Goal: Task Accomplishment & Management: Manage account settings

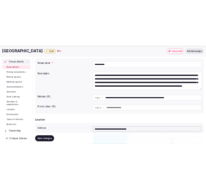
scroll to position [61, 0]
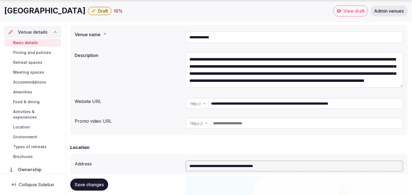
click at [155, 68] on div "**********" at bounding box center [239, 71] width 329 height 42
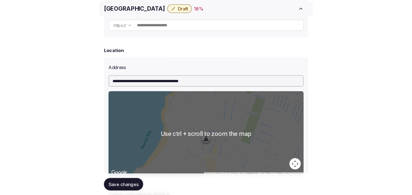
scroll to position [213, 0]
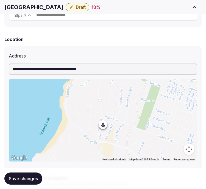
click at [22, 7] on h1 "Asilomar Hotel" at bounding box center [33, 7] width 59 height 8
click at [22, 7] on h1 "[GEOGRAPHIC_DATA]" at bounding box center [33, 7] width 59 height 8
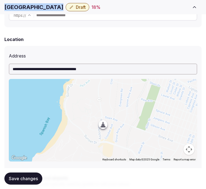
click at [22, 7] on h1 "[GEOGRAPHIC_DATA]" at bounding box center [33, 7] width 59 height 8
click at [13, 7] on h1 "[GEOGRAPHIC_DATA]" at bounding box center [33, 7] width 59 height 8
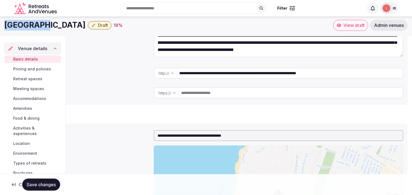
scroll to position [14, 0]
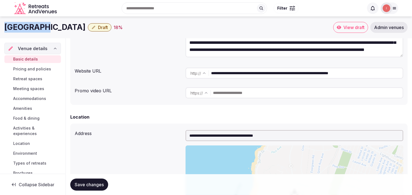
click at [29, 183] on span "Ownership" at bounding box center [31, 186] width 26 height 7
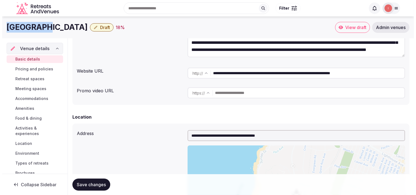
scroll to position [63, 0]
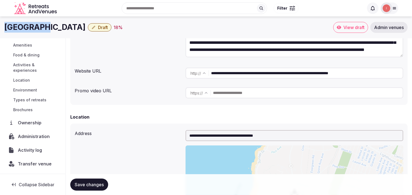
click at [32, 167] on span "Transfer venue" at bounding box center [35, 164] width 34 height 7
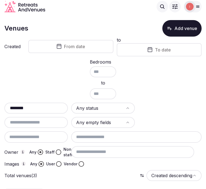
scroll to position [4, 0]
click at [42, 105] on input "********" at bounding box center [36, 108] width 59 height 7
paste input "*********"
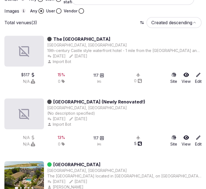
scroll to position [190, 0]
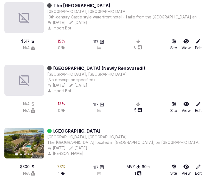
drag, startPoint x: 27, startPoint y: 142, endPoint x: 185, endPoint y: 164, distance: 158.8
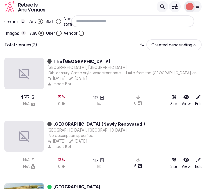
scroll to position [68, 0]
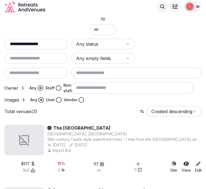
click at [57, 44] on input "**********" at bounding box center [36, 44] width 59 height 7
paste input "**********"
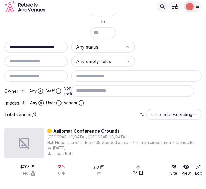
drag, startPoint x: 37, startPoint y: 51, endPoint x: 96, endPoint y: 53, distance: 59.1
click at [96, 53] on div "**********" at bounding box center [102, 73] width 197 height 64
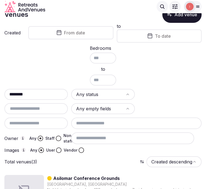
scroll to position [0, 0]
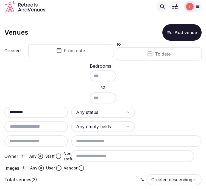
click at [46, 104] on div "Created From date to To date Bedrooms to ******** Any status Any empty fields O…" at bounding box center [102, 106] width 197 height 130
click at [42, 109] on input "********" at bounding box center [38, 112] width 65 height 7
click at [45, 109] on input "********" at bounding box center [38, 112] width 65 height 7
paste input "**********"
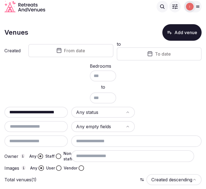
drag, startPoint x: 22, startPoint y: 112, endPoint x: 170, endPoint y: 103, distance: 147.7
click at [170, 103] on div "**********" at bounding box center [102, 106] width 197 height 130
type input "********"
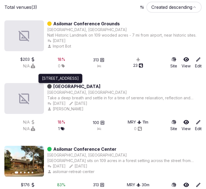
scroll to position [183, 0]
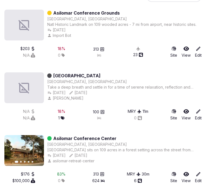
click at [86, 13] on link "Asilomar Conference Grounds" at bounding box center [86, 13] width 66 height 7
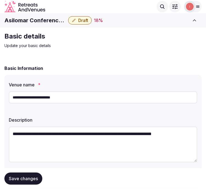
click at [78, 23] on button "Draft" at bounding box center [80, 20] width 24 height 8
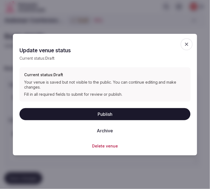
click at [102, 131] on button "Archive" at bounding box center [105, 130] width 25 height 12
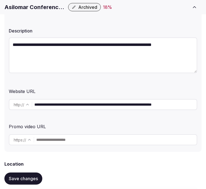
scroll to position [91, 0]
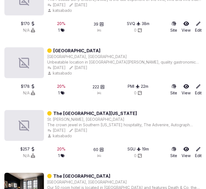
scroll to position [337, 0]
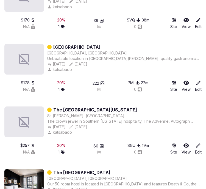
click at [93, 114] on div "St. George, United States" at bounding box center [124, 115] width 154 height 5
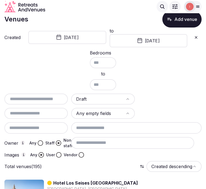
scroll to position [1, 0]
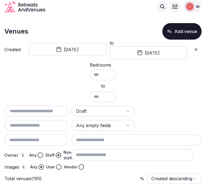
click at [82, 49] on button "April 4th, 2024" at bounding box center [67, 49] width 78 height 13
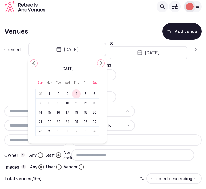
click at [101, 61] on icon "Go to the Next Month" at bounding box center [100, 63] width 7 height 7
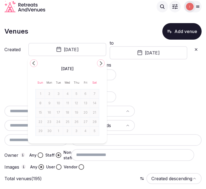
click at [168, 54] on button "May 23rd, 2024" at bounding box center [149, 52] width 78 height 13
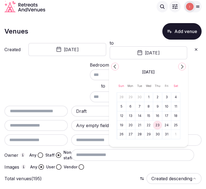
click at [197, 48] on icon at bounding box center [196, 49] width 2 height 2
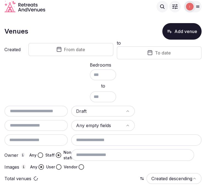
click at [196, 49] on button "To date" at bounding box center [159, 52] width 85 height 13
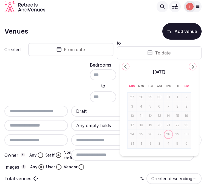
click at [62, 51] on button "From date" at bounding box center [70, 49] width 85 height 13
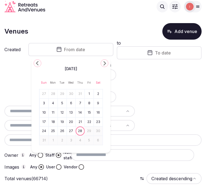
click at [40, 64] on icon "Go to the Previous Month" at bounding box center [37, 63] width 7 height 7
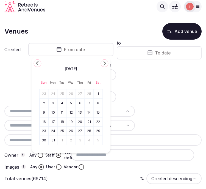
click at [40, 64] on icon "Go to the Previous Month" at bounding box center [37, 63] width 7 height 7
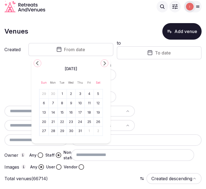
click at [40, 64] on icon "Go to the Previous Month" at bounding box center [37, 63] width 7 height 7
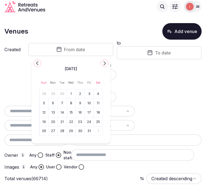
click at [40, 64] on icon "Go to the Previous Month" at bounding box center [37, 63] width 7 height 7
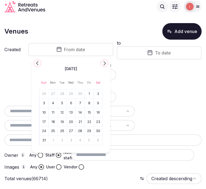
click at [40, 64] on icon "Go to the Previous Month" at bounding box center [37, 63] width 7 height 7
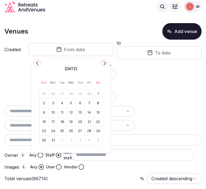
click at [40, 64] on icon "Go to the Previous Month" at bounding box center [37, 63] width 7 height 7
click at [78, 92] on button "1" at bounding box center [80, 94] width 8 height 8
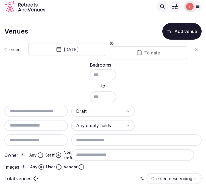
click at [143, 55] on button "To date" at bounding box center [149, 52] width 78 height 13
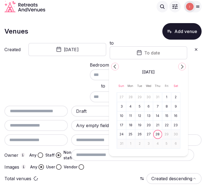
click at [116, 65] on icon "Go to the Previous Month" at bounding box center [115, 66] width 7 height 7
click at [116, 66] on icon "Go to the Previous Month" at bounding box center [115, 66] width 7 height 7
click at [117, 66] on icon "Go to the Previous Month" at bounding box center [115, 66] width 7 height 7
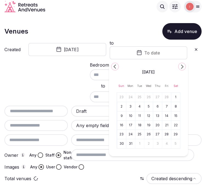
click at [117, 66] on icon "Go to the Previous Month" at bounding box center [115, 66] width 7 height 7
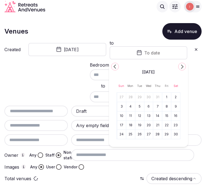
click at [117, 66] on icon "Go to the Previous Month" at bounding box center [115, 66] width 7 height 7
click at [117, 67] on icon "Go to the Previous Month" at bounding box center [115, 66] width 7 height 7
click at [118, 67] on button "Go to the Previous Month" at bounding box center [115, 67] width 8 height 8
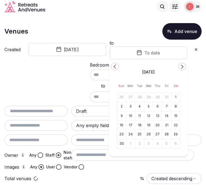
click at [118, 67] on button "Go to the Previous Month" at bounding box center [115, 67] width 8 height 8
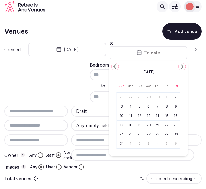
click at [118, 67] on button "Go to the Previous Month" at bounding box center [115, 67] width 8 height 8
click at [118, 67] on icon "Go to the Previous Month" at bounding box center [115, 66] width 7 height 7
click at [181, 69] on icon "Go to the Next Month" at bounding box center [182, 66] width 7 height 7
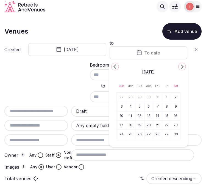
click at [181, 69] on icon "Go to the Next Month" at bounding box center [182, 66] width 7 height 7
click at [123, 144] on button "31" at bounding box center [122, 143] width 8 height 8
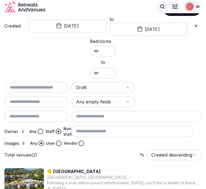
scroll to position [36, 0]
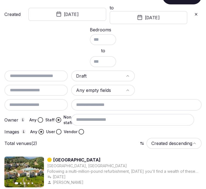
click at [70, 10] on button "June 1st, 2023" at bounding box center [67, 14] width 78 height 13
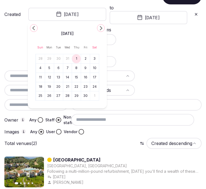
click at [35, 25] on icon "Go to the Previous Month" at bounding box center [33, 28] width 7 height 7
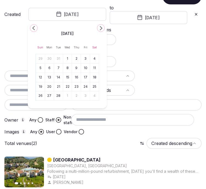
click at [35, 25] on icon "Go to the Previous Month" at bounding box center [33, 28] width 7 height 7
click at [98, 28] on icon "Go to the Next Month" at bounding box center [100, 28] width 7 height 7
click at [40, 56] on button "1" at bounding box center [41, 59] width 8 height 8
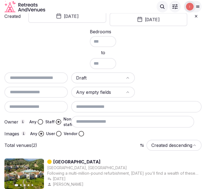
scroll to position [0, 0]
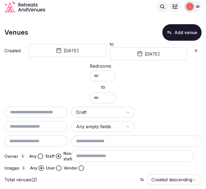
click at [91, 51] on button "January 1st, 2023" at bounding box center [67, 50] width 78 height 13
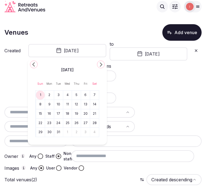
click at [57, 132] on button "31" at bounding box center [59, 132] width 8 height 8
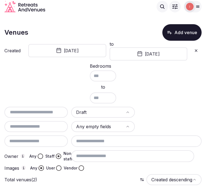
click at [196, 51] on icon at bounding box center [196, 50] width 2 height 2
click at [78, 50] on span "From date" at bounding box center [74, 50] width 21 height 5
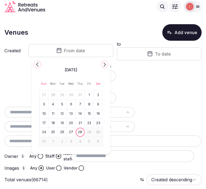
click at [36, 63] on icon "Go to the Previous Month" at bounding box center [37, 64] width 7 height 7
click at [37, 64] on polygon "Go to the Previous Month" at bounding box center [37, 64] width 3 height 4
click at [37, 65] on polygon "Go to the Previous Month" at bounding box center [37, 64] width 3 height 4
click at [37, 65] on icon "Go to the Previous Month" at bounding box center [37, 64] width 7 height 7
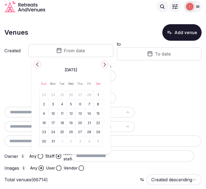
click at [37, 65] on icon "Go to the Previous Month" at bounding box center [37, 64] width 7 height 7
click at [38, 65] on icon "Go to the Previous Month" at bounding box center [37, 64] width 7 height 7
click at [46, 94] on button "1" at bounding box center [44, 95] width 8 height 8
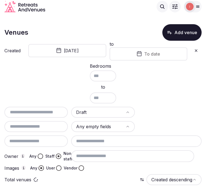
click at [133, 61] on div "Created December 1st, 2024 to To date Bedrooms to Draft Any empty fields Owner …" at bounding box center [102, 106] width 197 height 130
click at [132, 56] on button "To date" at bounding box center [149, 53] width 78 height 13
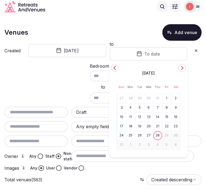
click at [156, 136] on button "28" at bounding box center [158, 135] width 8 height 8
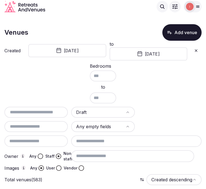
click at [85, 52] on button "December 1st, 2024" at bounding box center [67, 50] width 78 height 13
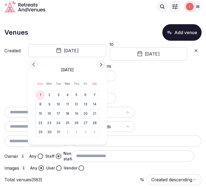
click at [30, 64] on button "Go to the Previous Month" at bounding box center [34, 64] width 8 height 8
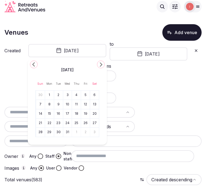
click at [30, 64] on button "Go to the Previous Month" at bounding box center [34, 64] width 8 height 8
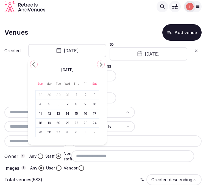
click at [30, 64] on button "Go to the Previous Month" at bounding box center [34, 64] width 8 height 8
click at [46, 94] on button "1" at bounding box center [50, 95] width 8 height 8
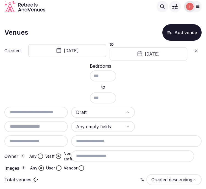
click at [148, 58] on button "August 28th, 2025" at bounding box center [149, 53] width 78 height 13
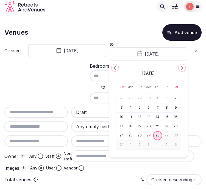
click at [114, 69] on icon "Go to the Previous Month" at bounding box center [115, 67] width 7 height 7
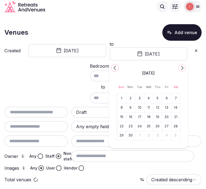
click at [114, 69] on icon "Go to the Previous Month" at bounding box center [115, 67] width 7 height 7
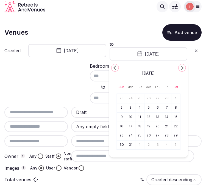
click at [114, 69] on icon "Go to the Previous Month" at bounding box center [115, 67] width 7 height 7
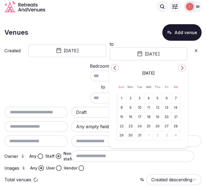
click at [114, 69] on icon "Go to the Previous Month" at bounding box center [115, 67] width 7 height 7
click at [129, 132] on button "30" at bounding box center [131, 135] width 8 height 8
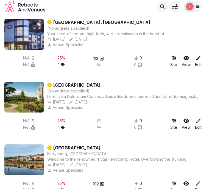
scroll to position [301, 0]
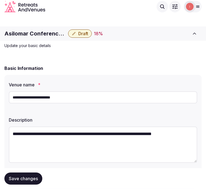
scroll to position [30, 0]
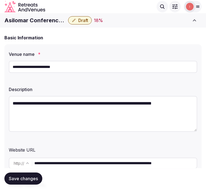
click at [35, 67] on input "**********" at bounding box center [103, 67] width 188 height 12
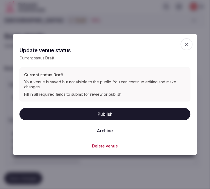
click at [109, 134] on button "Archive" at bounding box center [105, 130] width 25 height 12
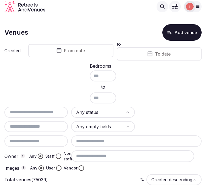
click at [40, 117] on div "Any status Any empty fields Owner Any Staff Non-staff Images Any User Vendor" at bounding box center [102, 138] width 197 height 64
click at [43, 109] on input "text" at bounding box center [36, 112] width 59 height 7
paste input "********"
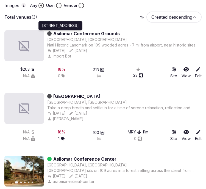
scroll to position [183, 0]
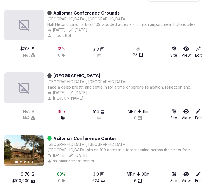
type input "********"
click at [81, 136] on link "Asilomar Conference Center" at bounding box center [84, 138] width 63 height 7
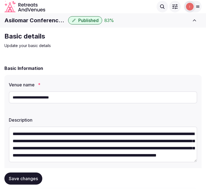
click at [49, 101] on input "**********" at bounding box center [103, 97] width 188 height 12
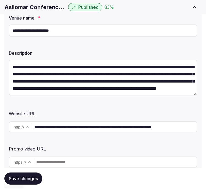
scroll to position [122, 0]
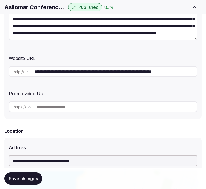
click at [80, 71] on input "**********" at bounding box center [115, 71] width 162 height 11
click at [194, 127] on div "Location" at bounding box center [102, 130] width 197 height 7
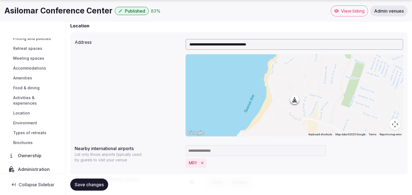
scroll to position [63, 0]
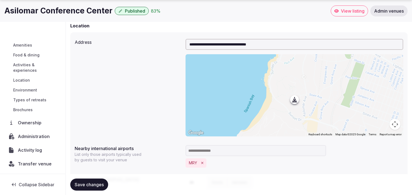
click at [38, 134] on span "Administration" at bounding box center [35, 136] width 34 height 7
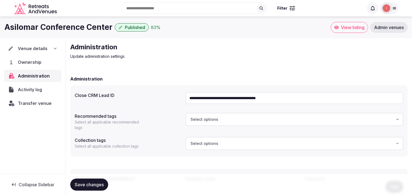
click at [206, 101] on input "**********" at bounding box center [295, 98] width 218 height 12
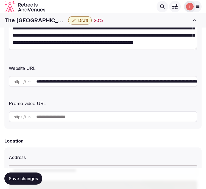
scroll to position [111, 0]
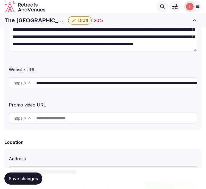
click at [69, 80] on input "**********" at bounding box center [116, 82] width 160 height 11
click at [70, 80] on input "**********" at bounding box center [116, 82] width 160 height 11
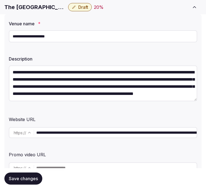
scroll to position [122, 0]
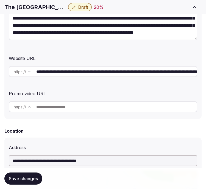
click at [124, 74] on input "**********" at bounding box center [116, 71] width 160 height 11
click at [39, 7] on h1 "The [GEOGRAPHIC_DATA][US_STATE]" at bounding box center [34, 7] width 61 height 8
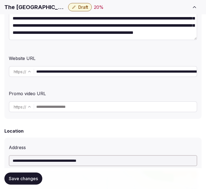
click at [28, 6] on h1 "The [GEOGRAPHIC_DATA][US_STATE]" at bounding box center [34, 7] width 61 height 8
copy h1 "Advenire"
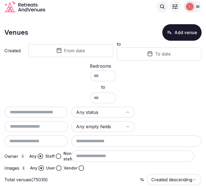
click at [26, 110] on input "text" at bounding box center [36, 112] width 59 height 7
paste input "********"
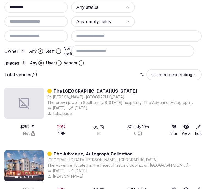
scroll to position [122, 0]
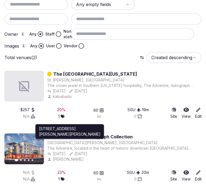
type input "********"
drag, startPoint x: 72, startPoint y: 133, endPoint x: 110, endPoint y: 138, distance: 38.2
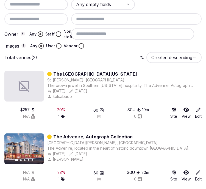
drag, startPoint x: 110, startPoint y: 138, endPoint x: 85, endPoint y: 130, distance: 26.0
drag, startPoint x: 85, startPoint y: 130, endPoint x: 84, endPoint y: 133, distance: 3.0
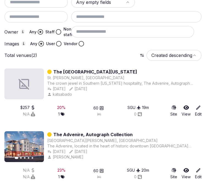
scroll to position [128, 0]
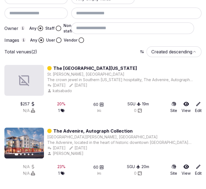
click at [104, 65] on link "The Advenire Hotel Utah" at bounding box center [95, 68] width 84 height 7
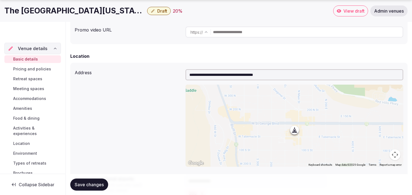
click at [157, 9] on span "Draft" at bounding box center [162, 10] width 10 height 5
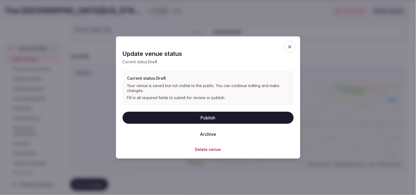
click at [206, 133] on button "Archive" at bounding box center [208, 134] width 25 height 12
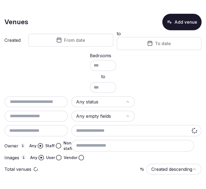
scroll to position [8, 0]
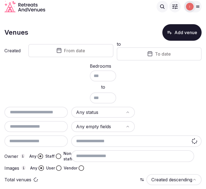
scroll to position [8, 0]
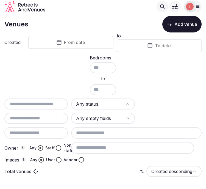
click at [40, 100] on div at bounding box center [35, 103] width 63 height 11
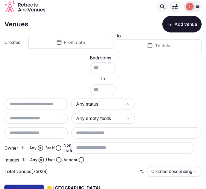
click at [40, 103] on input "text" at bounding box center [36, 103] width 59 height 7
paste input "********"
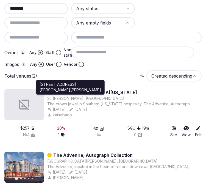
scroll to position [128, 0]
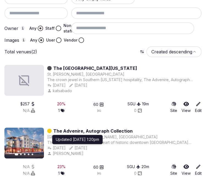
type input "********"
click at [105, 128] on link "The Advenire, Autograph Collection" at bounding box center [92, 130] width 79 height 7
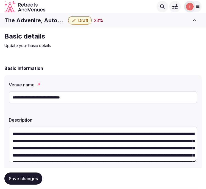
click at [30, 22] on h1 "The Advenire, Autograph Collection" at bounding box center [34, 20] width 61 height 8
copy div "The Advenire, Autograph Collection"
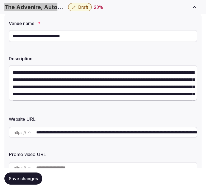
scroll to position [91, 0]
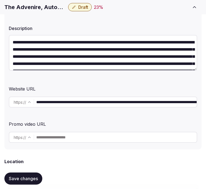
click at [83, 102] on input "**********" at bounding box center [116, 101] width 160 height 11
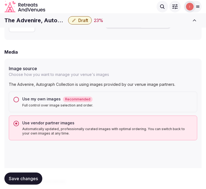
scroll to position [488, 0]
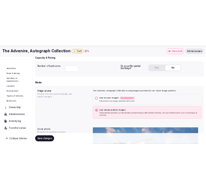
scroll to position [63, 0]
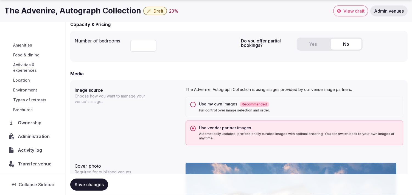
click at [30, 163] on span "Transfer venue" at bounding box center [35, 164] width 34 height 7
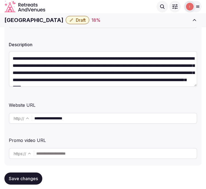
scroll to position [152, 0]
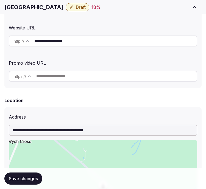
click at [71, 44] on input "**********" at bounding box center [115, 40] width 162 height 11
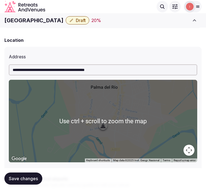
scroll to position [122, 0]
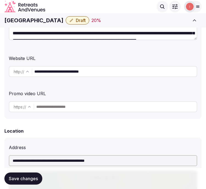
click at [87, 65] on div "**********" at bounding box center [103, 71] width 188 height 15
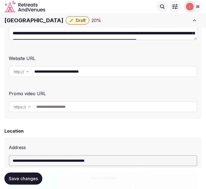
click at [84, 72] on input "**********" at bounding box center [115, 71] width 162 height 11
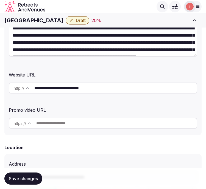
scroll to position [91, 0]
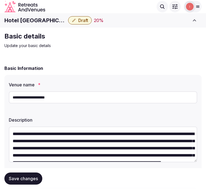
click at [29, 20] on h1 "Hotel [GEOGRAPHIC_DATA][PERSON_NAME]" at bounding box center [34, 20] width 61 height 8
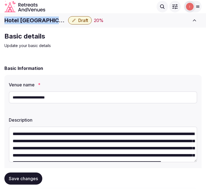
click at [29, 20] on h1 "Hotel [GEOGRAPHIC_DATA][PERSON_NAME]" at bounding box center [34, 20] width 61 height 8
copy div "Hotel [GEOGRAPHIC_DATA][PERSON_NAME]"
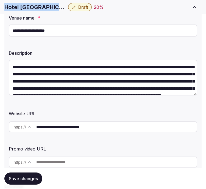
scroll to position [91, 0]
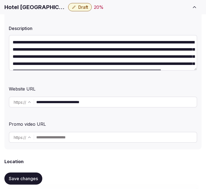
click at [71, 100] on input "**********" at bounding box center [116, 101] width 160 height 11
click at [70, 101] on input "**********" at bounding box center [116, 101] width 160 height 11
drag, startPoint x: 70, startPoint y: 101, endPoint x: 55, endPoint y: 102, distance: 14.6
click at [55, 102] on input "**********" at bounding box center [116, 101] width 160 height 11
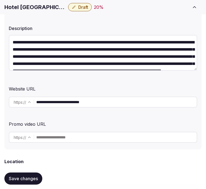
click at [55, 102] on input "**********" at bounding box center [116, 101] width 160 height 11
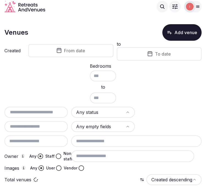
scroll to position [8, 0]
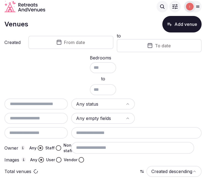
click at [87, 44] on button "From date" at bounding box center [70, 42] width 85 height 13
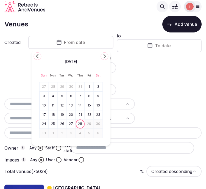
click at [40, 57] on icon "Go to the Previous Month" at bounding box center [37, 56] width 7 height 7
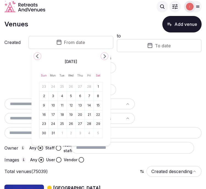
click at [40, 57] on icon "Go to the Previous Month" at bounding box center [37, 56] width 7 height 7
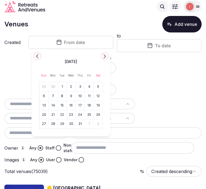
click at [40, 57] on icon "Go to the Previous Month" at bounding box center [37, 56] width 7 height 7
click at [55, 86] on button "1" at bounding box center [53, 87] width 8 height 8
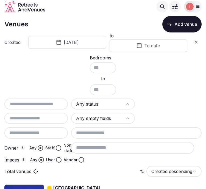
click at [150, 50] on button "To date" at bounding box center [149, 45] width 78 height 13
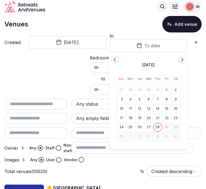
click at [181, 60] on icon "Go to the Next Month" at bounding box center [182, 59] width 7 height 7
click at [115, 58] on polygon "Go to the Previous Month" at bounding box center [114, 59] width 3 height 4
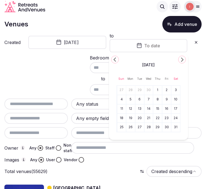
click at [115, 58] on polygon "Go to the Previous Month" at bounding box center [114, 59] width 3 height 4
click at [116, 58] on icon "Go to the Previous Month" at bounding box center [115, 59] width 7 height 7
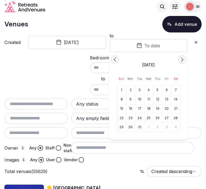
click at [138, 126] on button "31" at bounding box center [140, 127] width 8 height 8
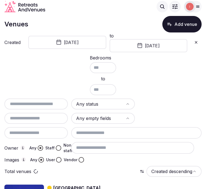
click at [89, 105] on html "Search Popular Destinations Toscana, Italy Riviera Maya, Mexico Indonesia, Bali…" at bounding box center [103, 86] width 206 height 189
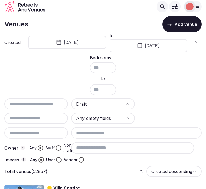
click at [59, 158] on button "User" at bounding box center [58, 159] width 5 height 5
click at [59, 146] on button "Staff" at bounding box center [58, 147] width 5 height 5
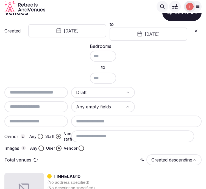
scroll to position [30, 0]
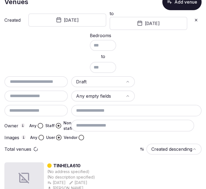
click at [41, 123] on button "Any" at bounding box center [40, 125] width 5 height 5
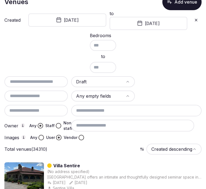
click at [56, 123] on button "Staff" at bounding box center [58, 125] width 5 height 5
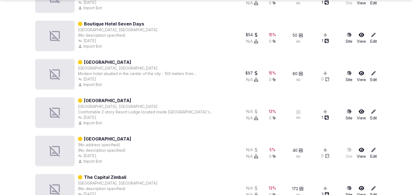
scroll to position [3066, 0]
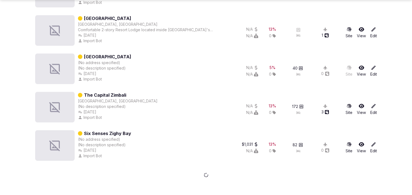
drag, startPoint x: 103, startPoint y: 13, endPoint x: 94, endPoint y: 19, distance: 11.1
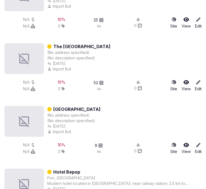
scroll to position [9979, 0]
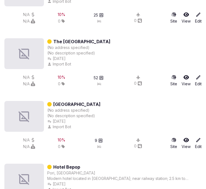
drag, startPoint x: 89, startPoint y: 42, endPoint x: 74, endPoint y: 39, distance: 15.7
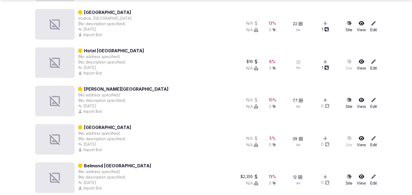
scroll to position [7920, 0]
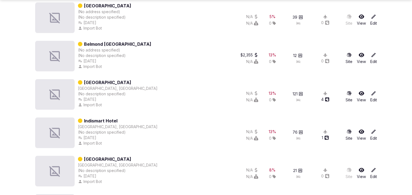
drag, startPoint x: 114, startPoint y: 40, endPoint x: 97, endPoint y: 76, distance: 39.7
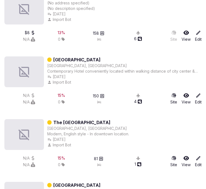
scroll to position [12678, 0]
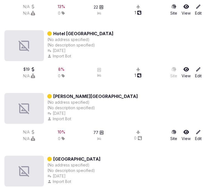
drag, startPoint x: 155, startPoint y: 38, endPoint x: 121, endPoint y: 59, distance: 39.8
click at [155, 38] on div "Hotel Le Canard (No address specified) (No description specified) Oct 13th, 202…" at bounding box center [102, 45] width 197 height 31
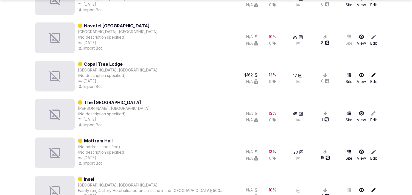
scroll to position [11360, 0]
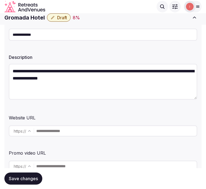
scroll to position [30, 0]
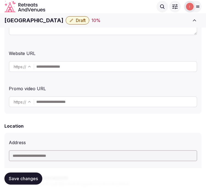
scroll to position [122, 0]
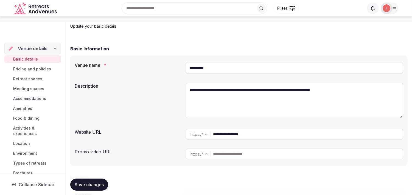
scroll to position [61, 0]
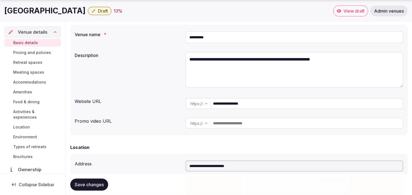
click at [219, 105] on input "**********" at bounding box center [308, 103] width 190 height 11
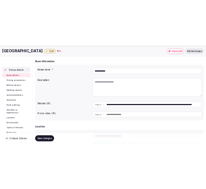
scroll to position [61, 0]
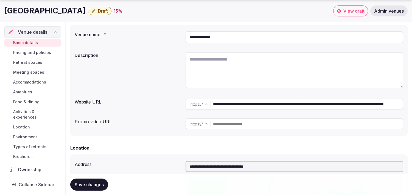
click at [241, 103] on input "**********" at bounding box center [308, 104] width 190 height 11
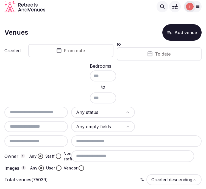
click at [43, 109] on input "text" at bounding box center [36, 112] width 59 height 7
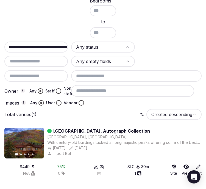
scroll to position [0, 18]
drag, startPoint x: 21, startPoint y: 45, endPoint x: 241, endPoint y: 38, distance: 220.2
click at [206, 38] on html "**********" at bounding box center [103, 29] width 206 height 189
type input "**********"
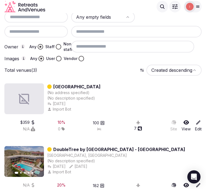
scroll to position [99, 0]
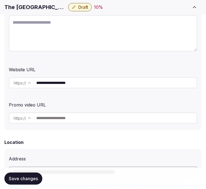
scroll to position [122, 0]
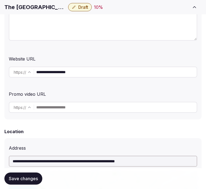
click at [62, 71] on input "**********" at bounding box center [116, 71] width 160 height 11
click at [49, 73] on input "**********" at bounding box center [116, 71] width 160 height 11
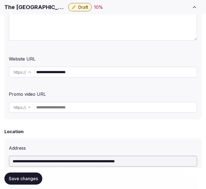
click at [49, 73] on input "**********" at bounding box center [116, 71] width 160 height 11
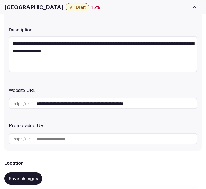
scroll to position [152, 0]
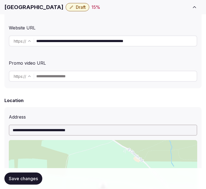
click at [68, 41] on input "**********" at bounding box center [116, 40] width 160 height 11
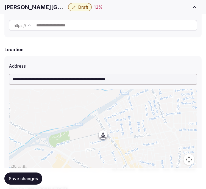
scroll to position [91, 0]
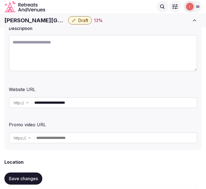
click at [59, 101] on input "**********" at bounding box center [115, 102] width 162 height 11
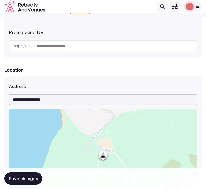
scroll to position [122, 0]
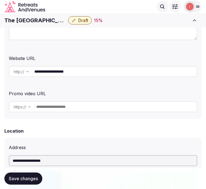
click at [60, 69] on input "**********" at bounding box center [115, 71] width 162 height 11
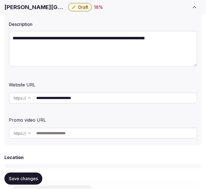
scroll to position [122, 0]
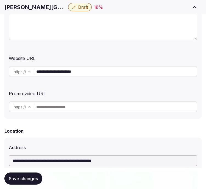
click at [58, 72] on input "**********" at bounding box center [116, 71] width 160 height 11
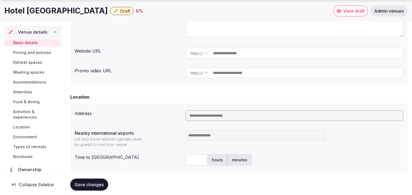
scroll to position [122, 0]
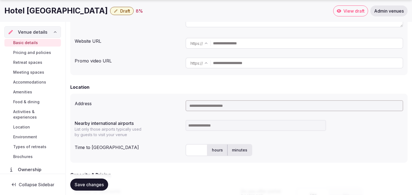
click at [43, 10] on h1 "Hotel [GEOGRAPHIC_DATA]" at bounding box center [55, 10] width 103 height 11
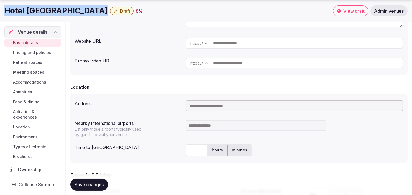
click at [43, 10] on h1 "Hotel [GEOGRAPHIC_DATA]" at bounding box center [55, 10] width 103 height 11
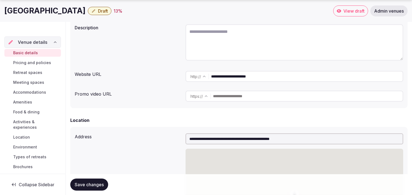
scroll to position [91, 0]
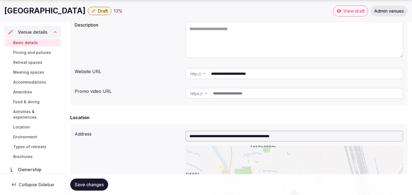
click at [231, 71] on input "**********" at bounding box center [307, 73] width 192 height 11
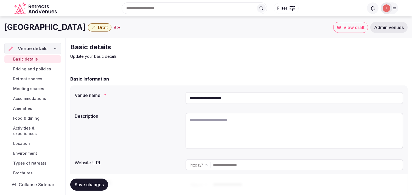
click at [193, 96] on input "**********" at bounding box center [295, 98] width 218 height 12
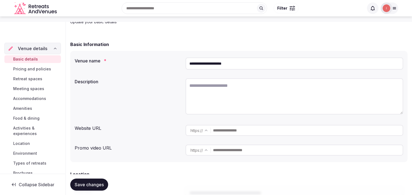
scroll to position [61, 0]
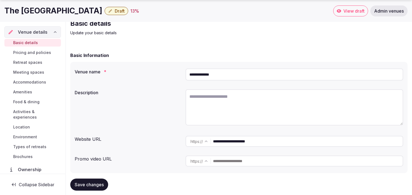
scroll to position [61, 0]
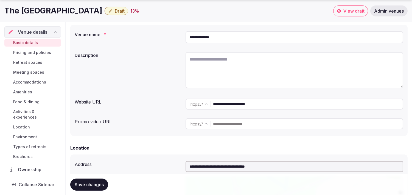
click at [228, 99] on input "**********" at bounding box center [308, 104] width 190 height 11
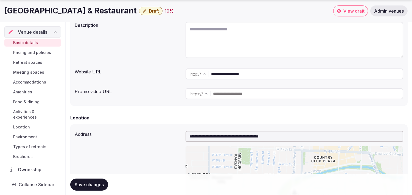
scroll to position [91, 0]
click at [226, 76] on input "**********" at bounding box center [307, 73] width 192 height 11
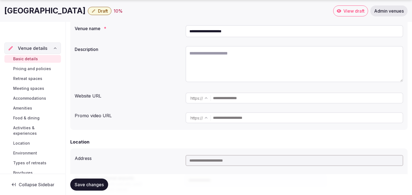
scroll to position [91, 0]
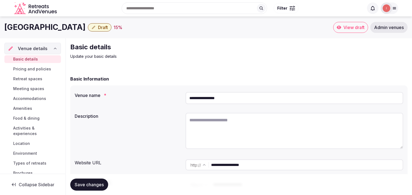
scroll to position [91, 0]
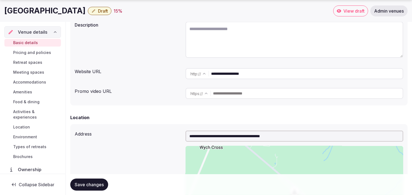
click at [216, 75] on input "**********" at bounding box center [307, 73] width 192 height 11
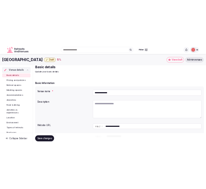
scroll to position [0, 0]
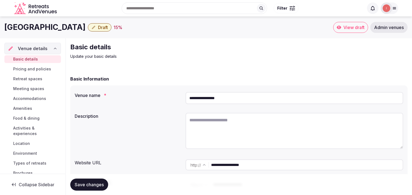
click at [201, 97] on input "**********" at bounding box center [295, 98] width 218 height 12
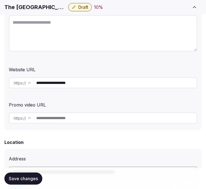
scroll to position [122, 0]
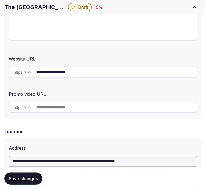
click at [60, 71] on input "**********" at bounding box center [116, 71] width 160 height 11
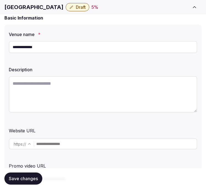
scroll to position [91, 0]
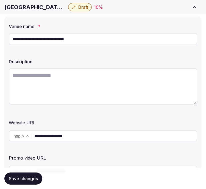
scroll to position [91, 0]
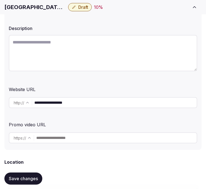
click at [70, 103] on input "**********" at bounding box center [115, 102] width 162 height 11
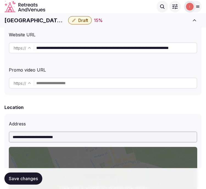
scroll to position [122, 0]
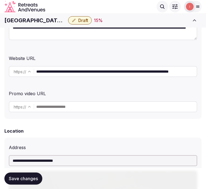
click at [75, 73] on input "**********" at bounding box center [116, 71] width 160 height 11
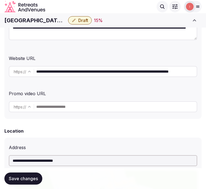
click at [26, 20] on h1 "Holiday Inn London - Kensington High Street" at bounding box center [34, 20] width 61 height 8
copy div "Holiday Inn London - Kensington High Street"
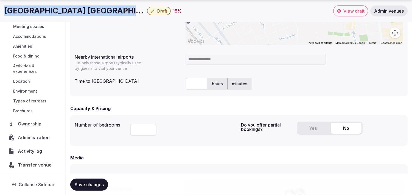
scroll to position [47, 0]
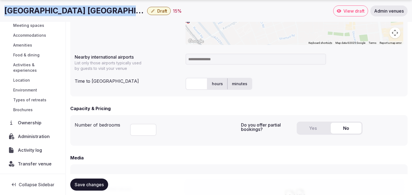
click at [37, 138] on span "Administration" at bounding box center [35, 136] width 34 height 7
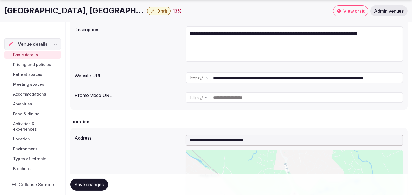
scroll to position [122, 0]
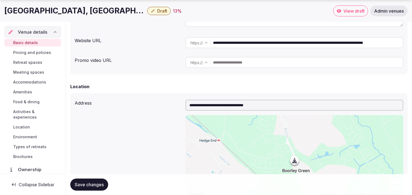
click at [245, 44] on input "**********" at bounding box center [308, 42] width 190 height 11
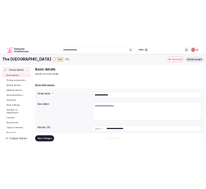
scroll to position [91, 0]
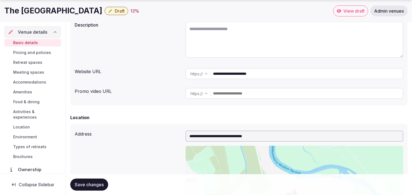
click at [226, 73] on input "**********" at bounding box center [308, 73] width 190 height 11
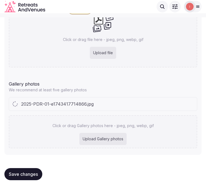
scroll to position [575, 0]
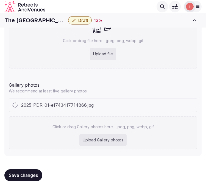
click at [40, 19] on h1 "The [GEOGRAPHIC_DATA]" at bounding box center [34, 20] width 61 height 8
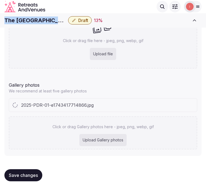
click at [40, 19] on h1 "The [GEOGRAPHIC_DATA]" at bounding box center [34, 20] width 61 height 8
copy div "The [GEOGRAPHIC_DATA]"
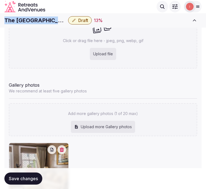
copy div "The [GEOGRAPHIC_DATA]"
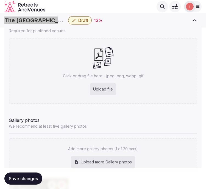
scroll to position [537, 0]
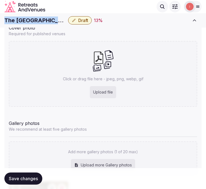
copy div "The [GEOGRAPHIC_DATA]"
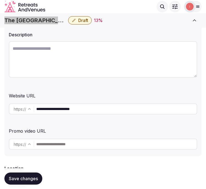
scroll to position [80, 0]
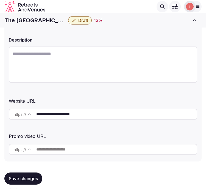
click at [68, 110] on input "**********" at bounding box center [116, 113] width 160 height 11
click at [91, 59] on textarea at bounding box center [103, 64] width 188 height 36
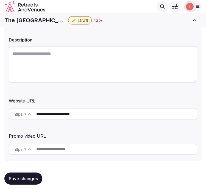
paste textarea "**********"
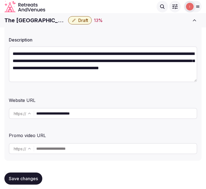
scroll to position [10, 0]
type textarea "**********"
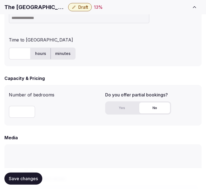
scroll to position [396, 0]
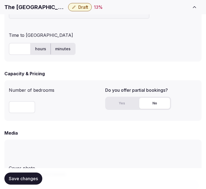
click at [26, 176] on span "Save changes" at bounding box center [23, 178] width 29 height 5
click at [10, 48] on input "text" at bounding box center [20, 49] width 22 height 12
type input "**"
click at [90, 33] on div "Time to international airport" at bounding box center [103, 34] width 188 height 9
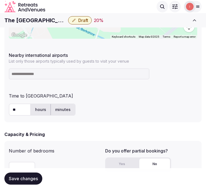
scroll to position [335, 0]
click at [70, 75] on input at bounding box center [79, 74] width 141 height 11
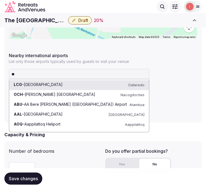
type input "***"
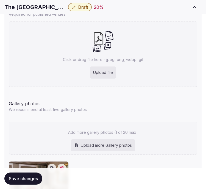
scroll to position [579, 0]
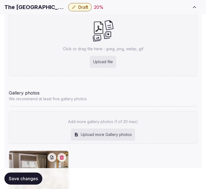
click at [36, 176] on span "Save changes" at bounding box center [23, 178] width 29 height 5
click at [23, 176] on span "Save changes" at bounding box center [23, 178] width 29 height 5
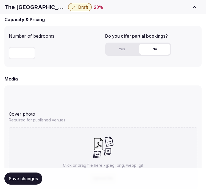
scroll to position [489, 0]
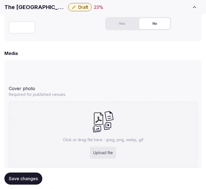
click at [25, 179] on span "Save changes" at bounding box center [23, 178] width 29 height 5
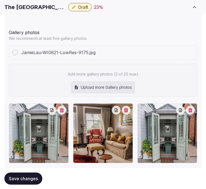
scroll to position [699, 0]
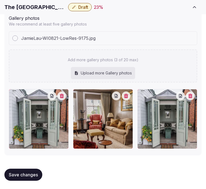
click at [193, 97] on button "button" at bounding box center [190, 95] width 9 height 9
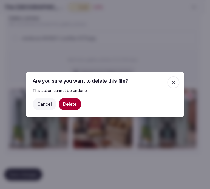
click at [75, 103] on button "Delete" at bounding box center [70, 104] width 23 height 13
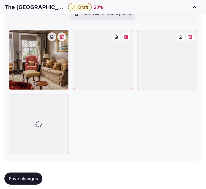
scroll to position [803, 0]
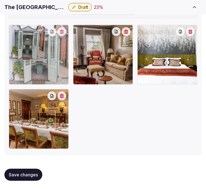
drag, startPoint x: 74, startPoint y: 28, endPoint x: 7, endPoint y: 34, distance: 67.8
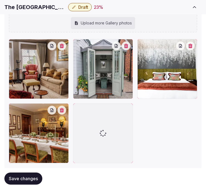
scroll to position [817, 0]
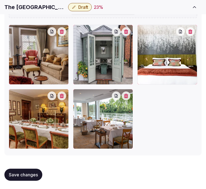
drag, startPoint x: 32, startPoint y: 172, endPoint x: 32, endPoint y: 169, distance: 3.3
click at [32, 172] on span "Save changes" at bounding box center [23, 174] width 29 height 5
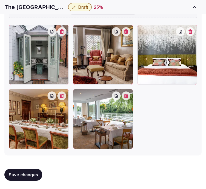
click at [26, 174] on span "Save changes" at bounding box center [23, 174] width 29 height 5
click at [173, 106] on div at bounding box center [103, 87] width 188 height 124
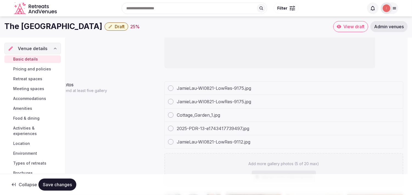
scroll to position [7, 0]
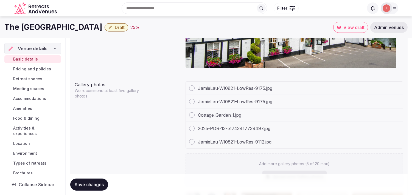
click at [23, 71] on span "Pricing and policies" at bounding box center [32, 68] width 38 height 5
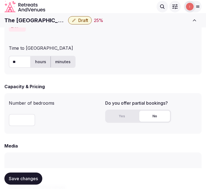
scroll to position [379, 0]
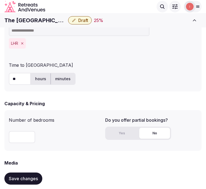
click at [127, 131] on button "Yes" at bounding box center [121, 133] width 31 height 11
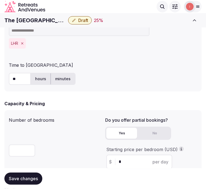
click at [122, 159] on input "*" at bounding box center [144, 161] width 51 height 7
type input "***"
click at [35, 180] on span "Save changes" at bounding box center [23, 178] width 29 height 5
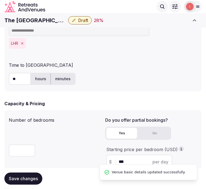
click at [78, 18] on span "Draft" at bounding box center [83, 20] width 10 height 5
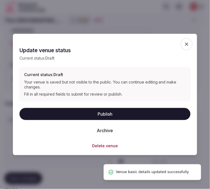
click at [103, 129] on button "Archive" at bounding box center [105, 130] width 25 height 12
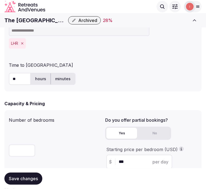
click at [86, 21] on span "Archived" at bounding box center [87, 20] width 19 height 5
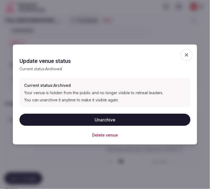
click at [114, 117] on button "Unarchive" at bounding box center [104, 120] width 171 height 12
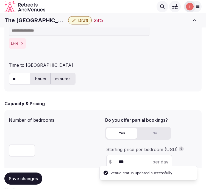
click at [78, 18] on span "Draft" at bounding box center [83, 20] width 10 height 5
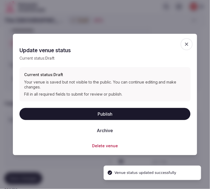
click at [110, 112] on button "Publish" at bounding box center [104, 114] width 171 height 12
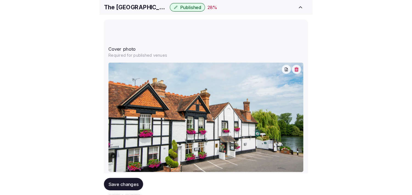
scroll to position [562, 0]
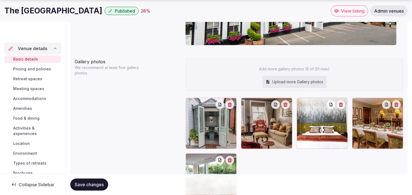
click at [19, 69] on span "Pricing and policies" at bounding box center [32, 68] width 38 height 5
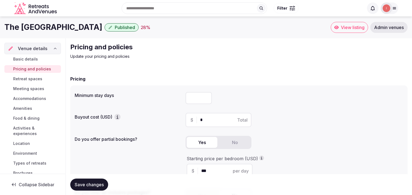
click at [36, 79] on span "Retreat spaces" at bounding box center [27, 78] width 29 height 5
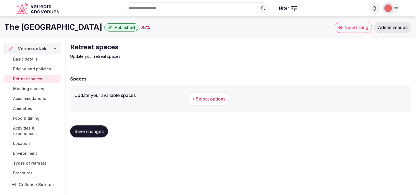
click at [99, 130] on span "Save changes" at bounding box center [89, 131] width 29 height 5
click at [207, 102] on button "+ Select options" at bounding box center [209, 99] width 44 height 14
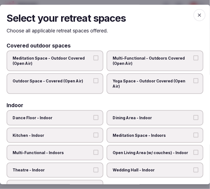
click at [177, 26] on div "Select your retreat spaces Choose all applicable retreat spaces offered." at bounding box center [105, 22] width 197 height 23
click at [152, 58] on span "Multi-Functional - Outdoors Covered (Open Air)" at bounding box center [152, 60] width 79 height 11
click at [194, 58] on button "Multi-Functional - Outdoors Covered (Open Air)" at bounding box center [196, 57] width 5 height 5
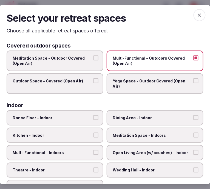
click at [85, 80] on span "Outdoor Space - Covered (Open Air)" at bounding box center [52, 80] width 79 height 5
click at [94, 80] on button "Outdoor Space - Covered (Open Air)" at bounding box center [96, 80] width 5 height 5
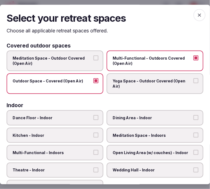
click at [169, 117] on span "Dining Area - Indoor" at bounding box center [152, 117] width 79 height 5
click at [194, 117] on button "Dining Area - Indoor" at bounding box center [196, 117] width 5 height 5
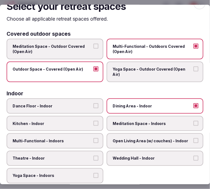
scroll to position [30, 0]
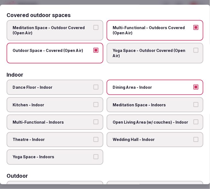
click at [78, 119] on span "Multi-Functional - Indoors" at bounding box center [52, 121] width 79 height 5
click at [94, 119] on button "Multi-Functional - Indoors" at bounding box center [96, 121] width 5 height 5
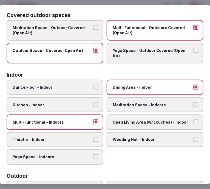
click at [144, 102] on span "Meditation Space - Indoors" at bounding box center [152, 104] width 79 height 5
click at [194, 102] on button "Meditation Space - Indoors" at bounding box center [196, 104] width 5 height 5
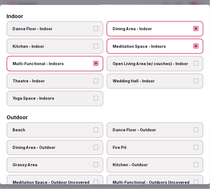
scroll to position [91, 0]
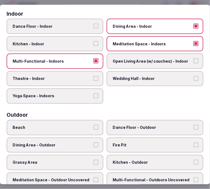
click at [137, 42] on span "Meditation Space - Indoors" at bounding box center [152, 43] width 79 height 5
click at [194, 42] on button "Meditation Space - Indoors" at bounding box center [196, 43] width 5 height 5
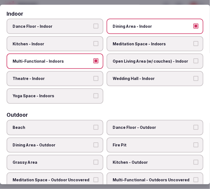
click at [89, 76] on span "Theatre - Indoor" at bounding box center [52, 78] width 79 height 5
click at [94, 76] on button "Theatre - Indoor" at bounding box center [96, 78] width 5 height 5
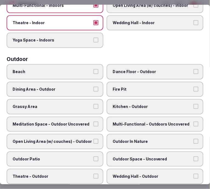
scroll to position [152, 0]
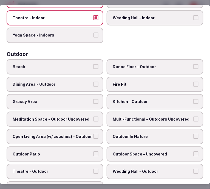
click at [150, 116] on span "Multi-Functional - Outdoors Uncovered" at bounding box center [152, 118] width 79 height 5
click at [194, 116] on button "Multi-Functional - Outdoors Uncovered" at bounding box center [196, 118] width 5 height 5
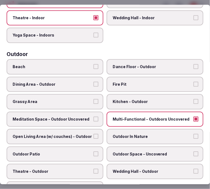
click at [28, 82] on span "Dining Area - Outdoor" at bounding box center [52, 84] width 79 height 5
click at [94, 82] on button "Dining Area - Outdoor" at bounding box center [96, 84] width 5 height 5
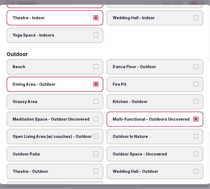
click at [152, 134] on span "Outdoor In Nature" at bounding box center [152, 136] width 79 height 5
click at [194, 134] on button "Outdoor In Nature" at bounding box center [196, 136] width 5 height 5
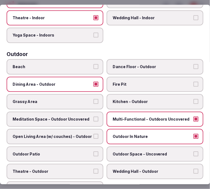
click at [156, 151] on span "Outdoor Space - Uncovered" at bounding box center [152, 153] width 79 height 5
click at [194, 151] on button "Outdoor Space - Uncovered" at bounding box center [196, 153] width 5 height 5
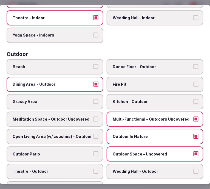
click at [61, 151] on span "Outdoor Patio" at bounding box center [52, 153] width 79 height 5
click at [94, 151] on button "Outdoor Patio" at bounding box center [96, 153] width 5 height 5
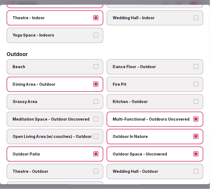
click at [69, 129] on label "Open Living Area (w/ couches) - Outdoor" at bounding box center [55, 136] width 97 height 15
click at [94, 134] on button "Open Living Area (w/ couches) - Outdoor" at bounding box center [96, 136] width 5 height 5
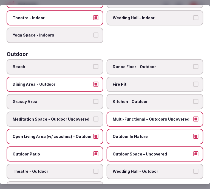
click at [69, 99] on span "Grassy Area" at bounding box center [52, 101] width 79 height 5
click at [94, 99] on button "Grassy Area" at bounding box center [96, 101] width 5 height 5
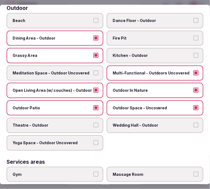
scroll to position [244, 0]
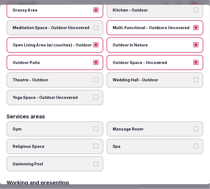
click at [65, 77] on span "Theatre - Outdoor" at bounding box center [52, 79] width 79 height 5
click at [94, 77] on button "Theatre - Outdoor" at bounding box center [96, 79] width 5 height 5
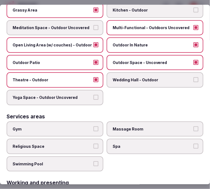
click at [65, 77] on span "Theatre - Outdoor" at bounding box center [52, 79] width 79 height 5
click at [94, 77] on button "Theatre - Outdoor" at bounding box center [96, 79] width 5 height 5
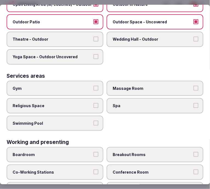
scroll to position [310, 0]
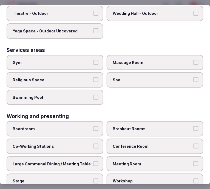
click at [128, 156] on label "Meeting Room" at bounding box center [155, 163] width 97 height 15
click at [194, 161] on button "Meeting Room" at bounding box center [196, 163] width 5 height 5
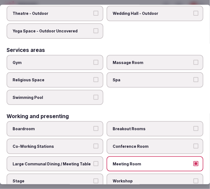
click at [71, 156] on label "Large Communal Dining / Meeting Table" at bounding box center [55, 163] width 97 height 15
click at [94, 161] on button "Large Communal Dining / Meeting Table" at bounding box center [96, 163] width 5 height 5
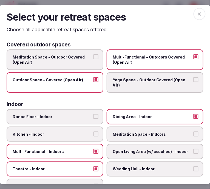
scroll to position [0, 0]
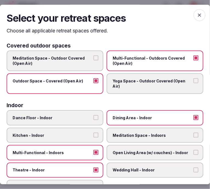
click at [197, 14] on icon "button" at bounding box center [199, 14] width 5 height 5
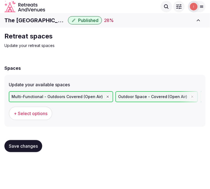
click at [21, 137] on div "Save changes" at bounding box center [104, 146] width 201 height 21
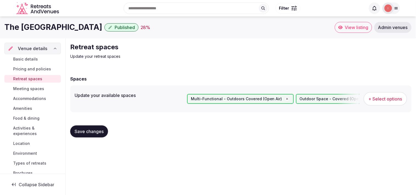
click at [28, 89] on span "Meeting spaces" at bounding box center [28, 88] width 31 height 5
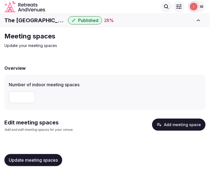
click at [172, 127] on button "Add meeting space" at bounding box center [179, 125] width 54 height 12
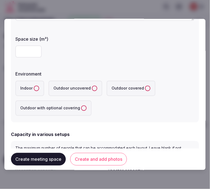
scroll to position [122, 0]
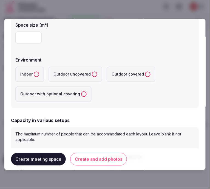
click at [170, 56] on div "Environment" at bounding box center [105, 59] width 180 height 8
click at [37, 72] on button "Indoor" at bounding box center [36, 74] width 5 height 5
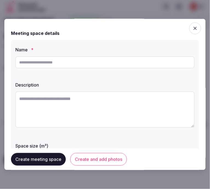
scroll to position [0, 0]
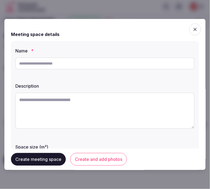
click at [121, 58] on input "text" at bounding box center [105, 63] width 180 height 12
paste input "**********"
type input "**********"
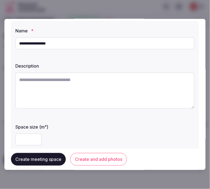
scroll to position [30, 0]
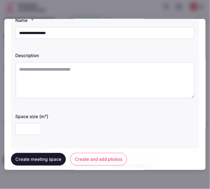
click at [117, 83] on textarea at bounding box center [105, 80] width 180 height 36
paste textarea "**********"
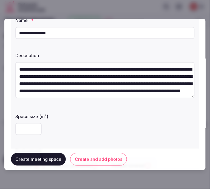
scroll to position [10, 0]
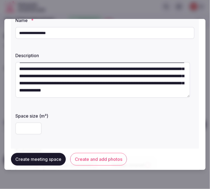
type textarea "**********"
click at [51, 157] on button "Create meeting space" at bounding box center [38, 159] width 55 height 13
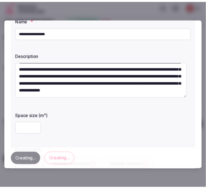
scroll to position [0, 0]
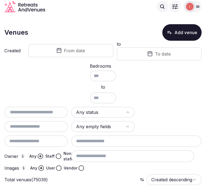
click at [51, 110] on input "text" at bounding box center [36, 112] width 59 height 7
paste input "**********"
drag, startPoint x: 19, startPoint y: 108, endPoint x: -2, endPoint y: 112, distance: 21.4
click at [0, 112] on html "**********" at bounding box center [103, 94] width 206 height 189
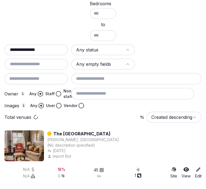
scroll to position [65, 0]
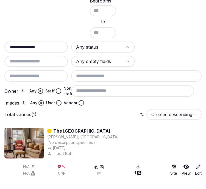
click at [50, 44] on input "**********" at bounding box center [36, 47] width 59 height 7
type input "*********"
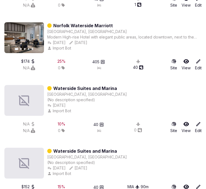
scroll to position [441, 0]
